Goal: Task Accomplishment & Management: Complete application form

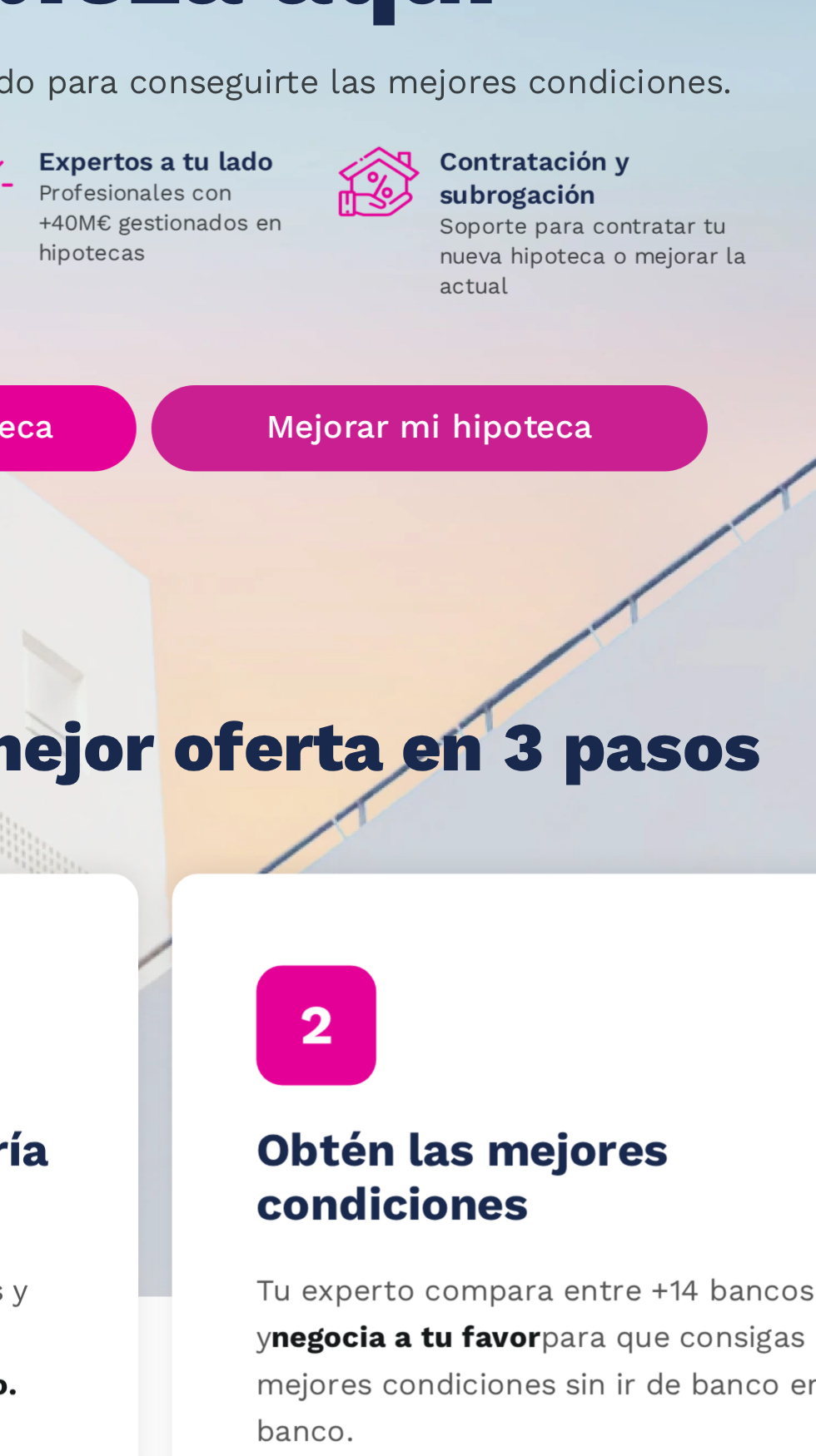
click at [588, 441] on link "Mejorar mi hipoteca" at bounding box center [530, 438] width 247 height 38
